Goal: Transaction & Acquisition: Purchase product/service

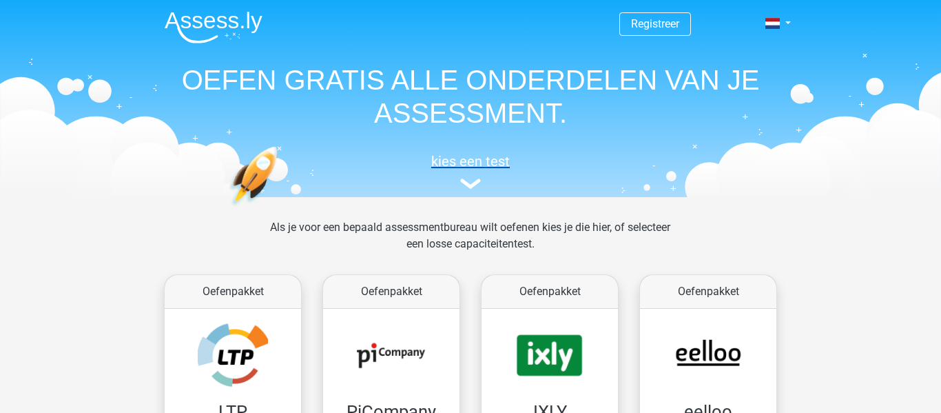
click at [462, 160] on h5 "kies een test" at bounding box center [471, 161] width 634 height 17
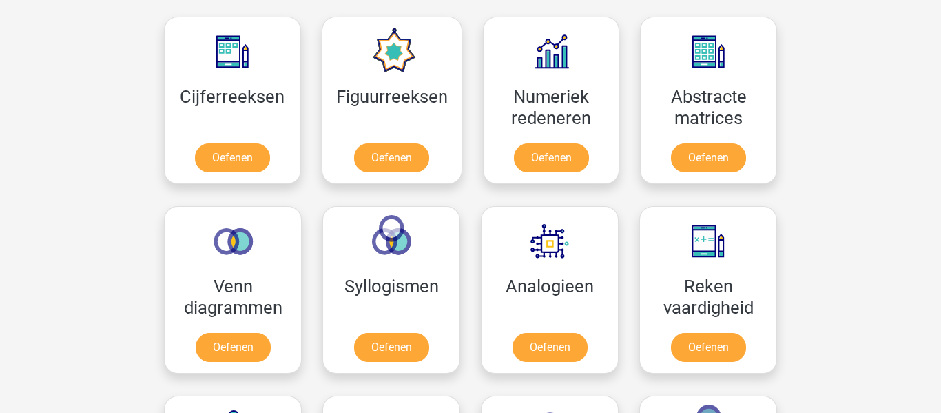
scroll to position [631, 0]
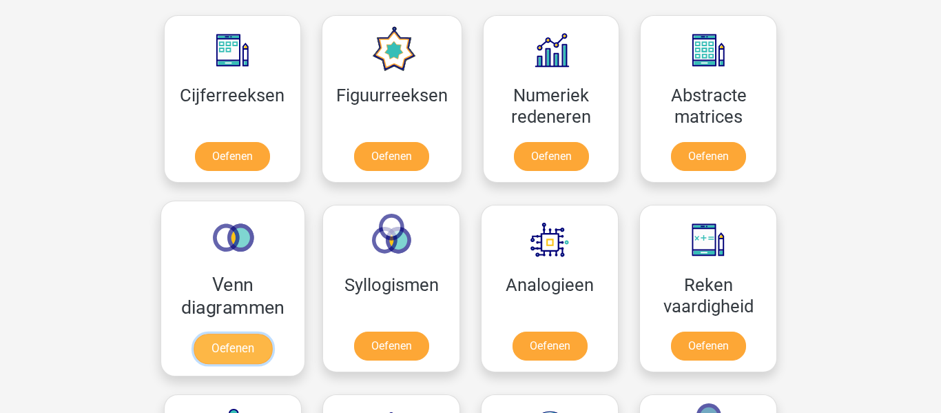
click at [222, 344] on link "Oefenen" at bounding box center [233, 348] width 79 height 30
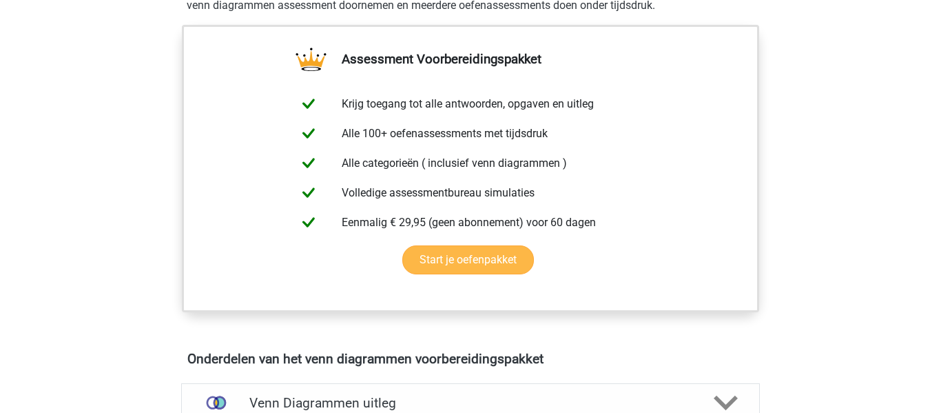
scroll to position [476, 0]
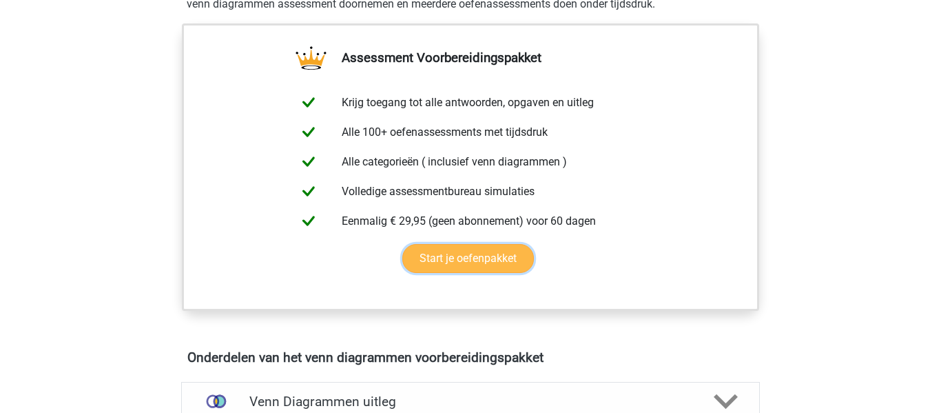
click at [420, 271] on link "Start je oefenpakket" at bounding box center [468, 258] width 132 height 29
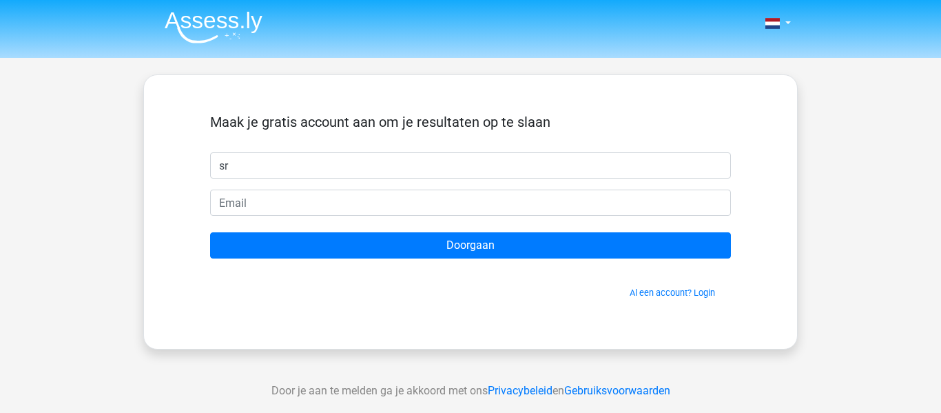
type input "s"
type input "Q"
type input "[PERSON_NAME]"
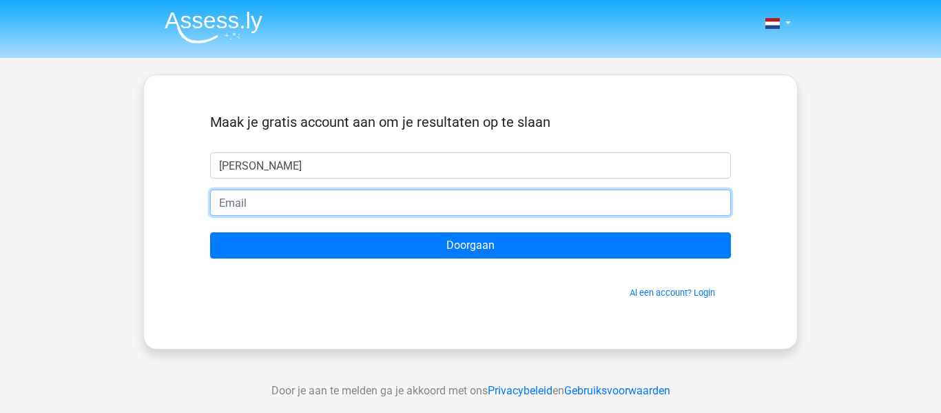
click at [335, 202] on input "email" at bounding box center [470, 202] width 521 height 26
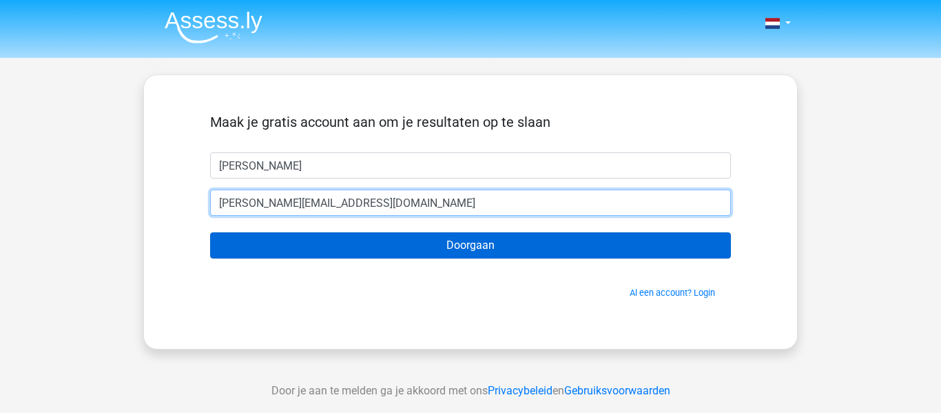
type input "[PERSON_NAME][EMAIL_ADDRESS][DOMAIN_NAME]"
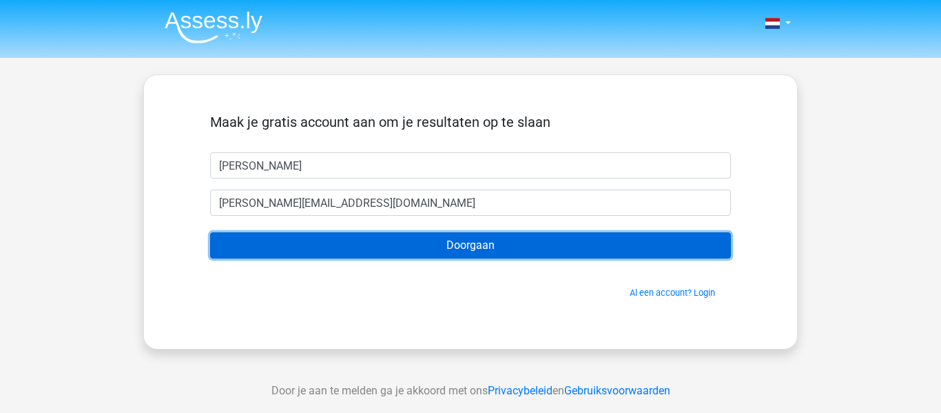
click at [323, 253] on input "Doorgaan" at bounding box center [470, 245] width 521 height 26
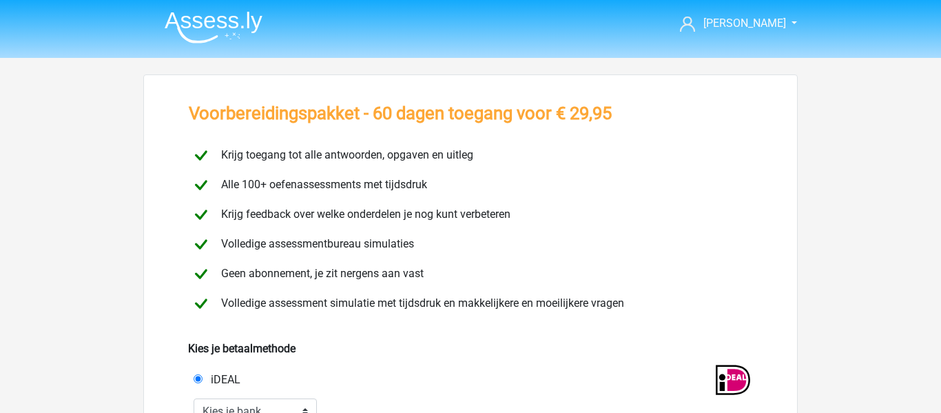
click at [169, 204] on div "Voorbereidingspakket - 60 dagen toegang voor € 29,95 Krijg toegang tot alle ant…" at bounding box center [470, 387] width 654 height 627
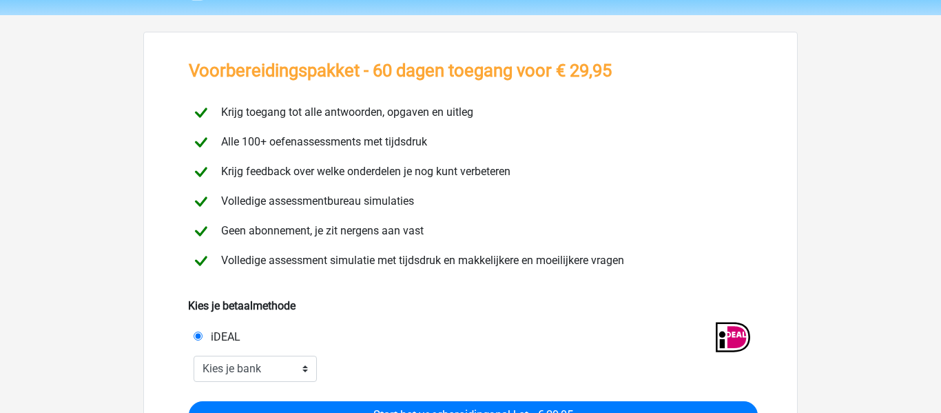
scroll to position [44, 0]
